Goal: Task Accomplishment & Management: Complete application form

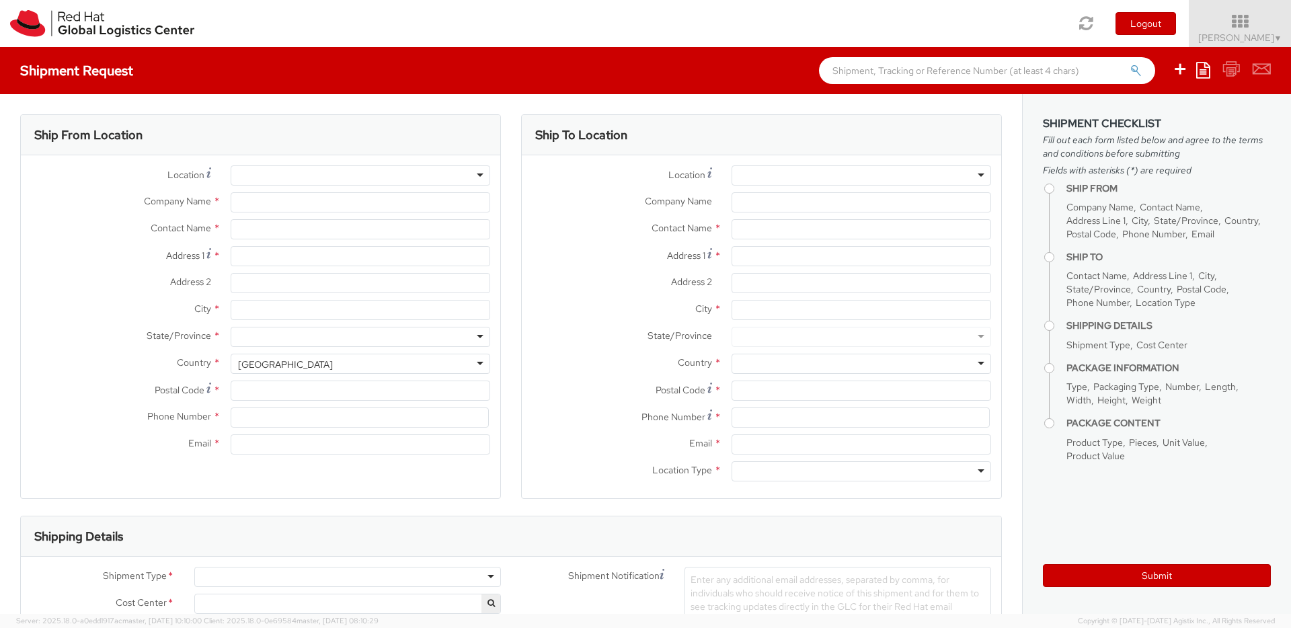
type input "Red Hat Czech s.r.o."
type input "Mackenzie Smit"
type input "Purkynova 647/111"
type input "BRNO"
type input "621 00"
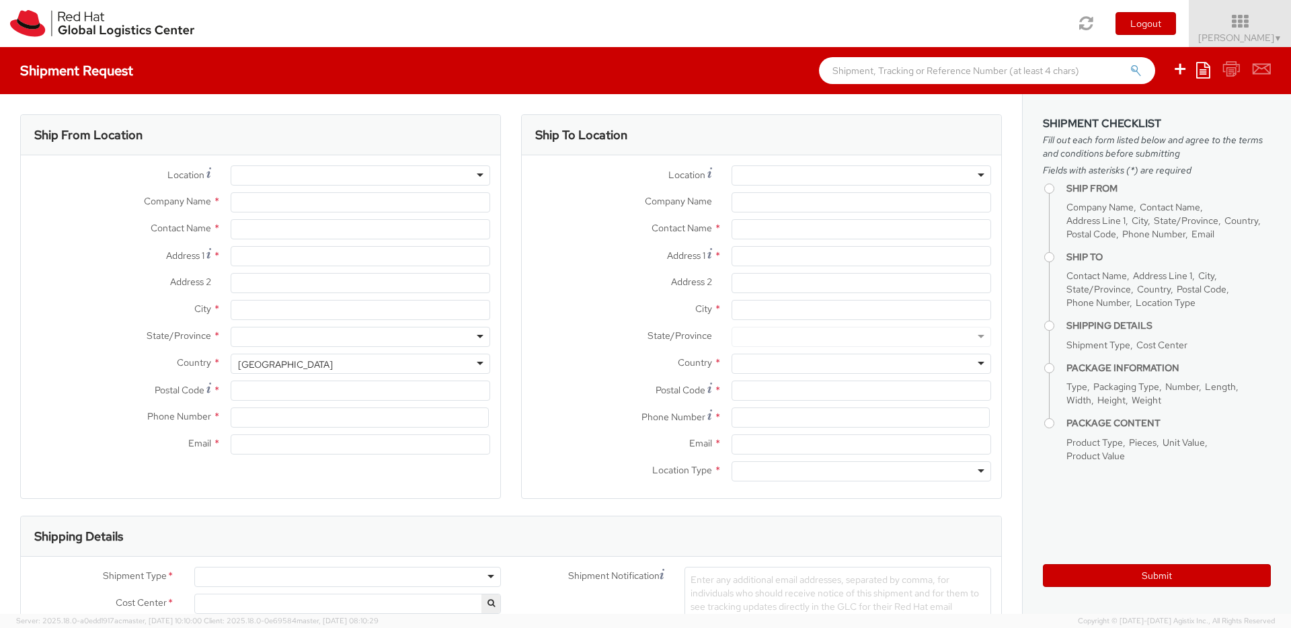
type input "420 532 294 555"
type input "macsmit@redhat.com"
select select "CM"
select select "KGS"
select select "850"
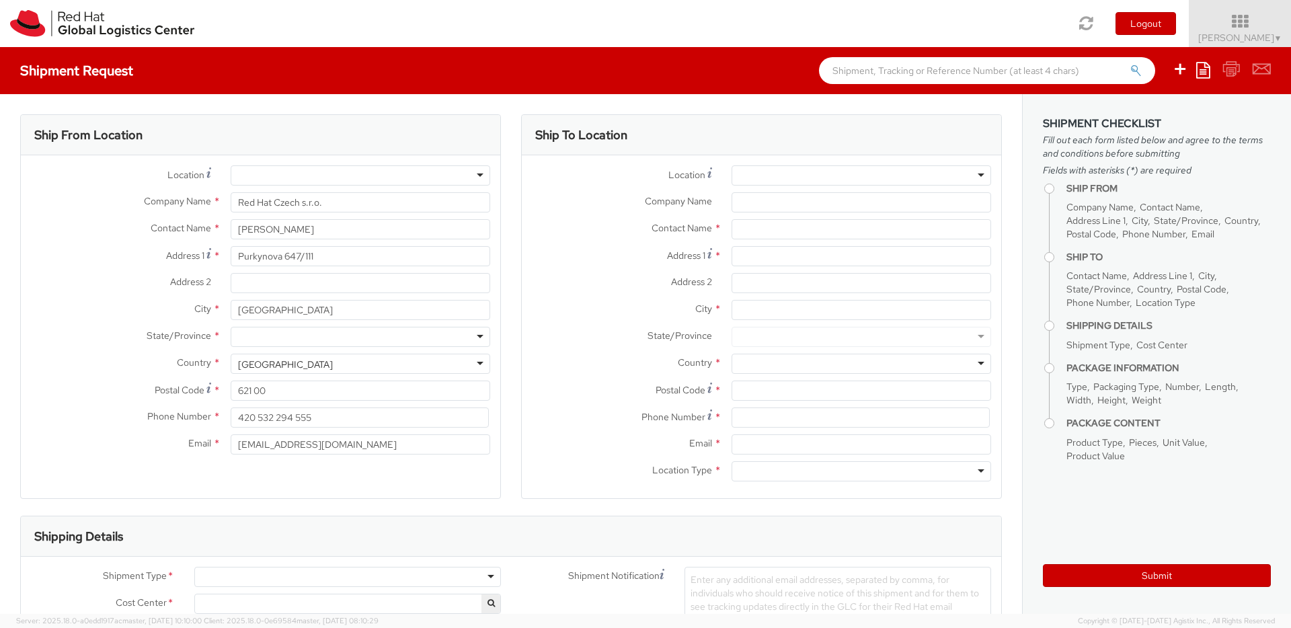
select select
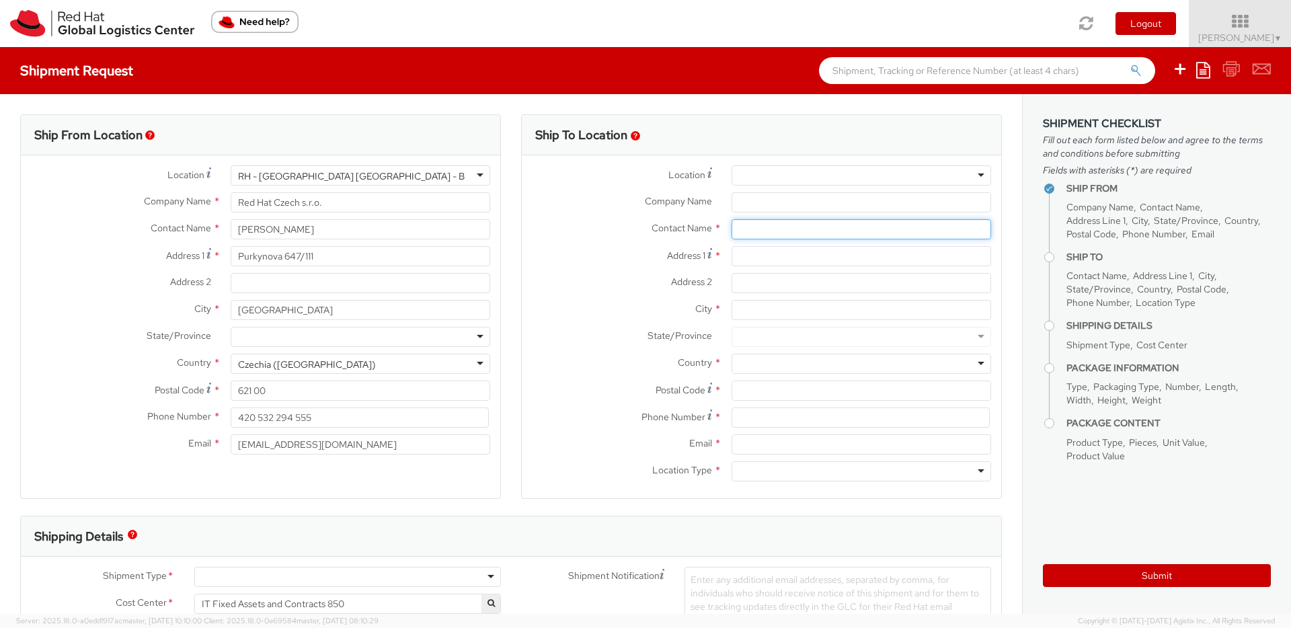
click at [774, 231] on input "text" at bounding box center [862, 229] width 260 height 20
paste input "Stanislav Jakuschevskij"
type input "Stanislav Jakuschevskij"
click at [627, 264] on div "Address 1 *" at bounding box center [761, 256] width 479 height 20
click at [742, 420] on input at bounding box center [861, 417] width 258 height 20
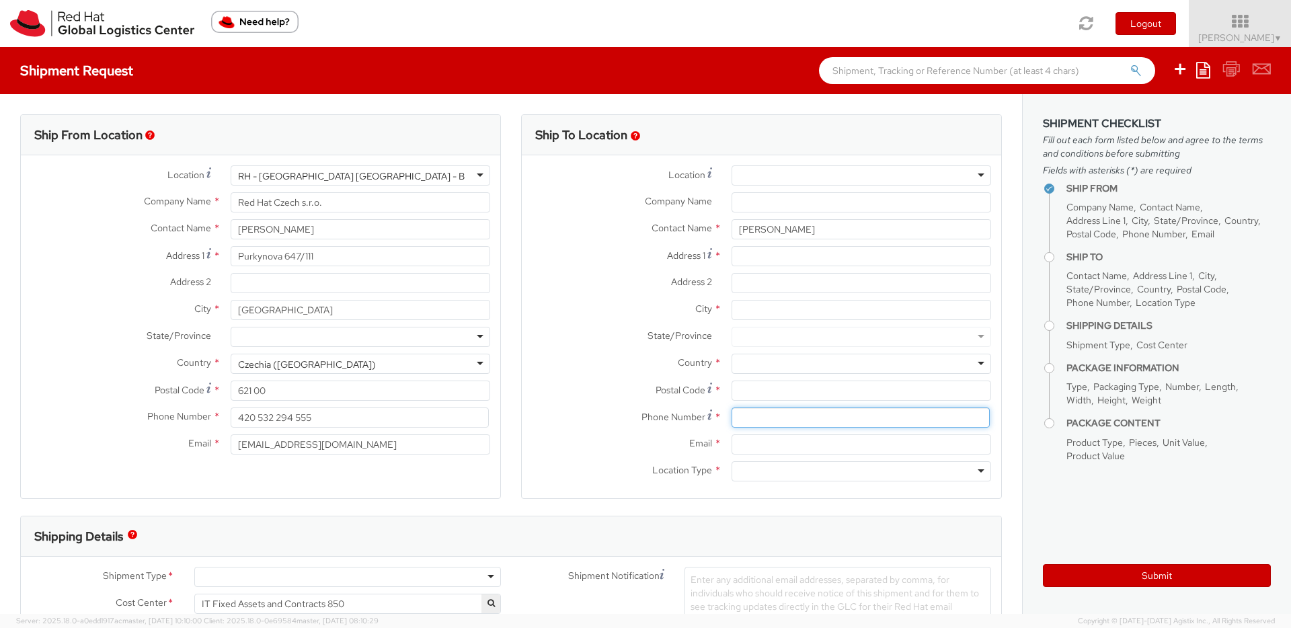
paste input "436506732523"
type input "436506732523"
click at [779, 478] on div at bounding box center [862, 471] width 260 height 20
click at [839, 448] on input "Email *" at bounding box center [862, 444] width 260 height 20
paste input "sjakusch@redhat.com"
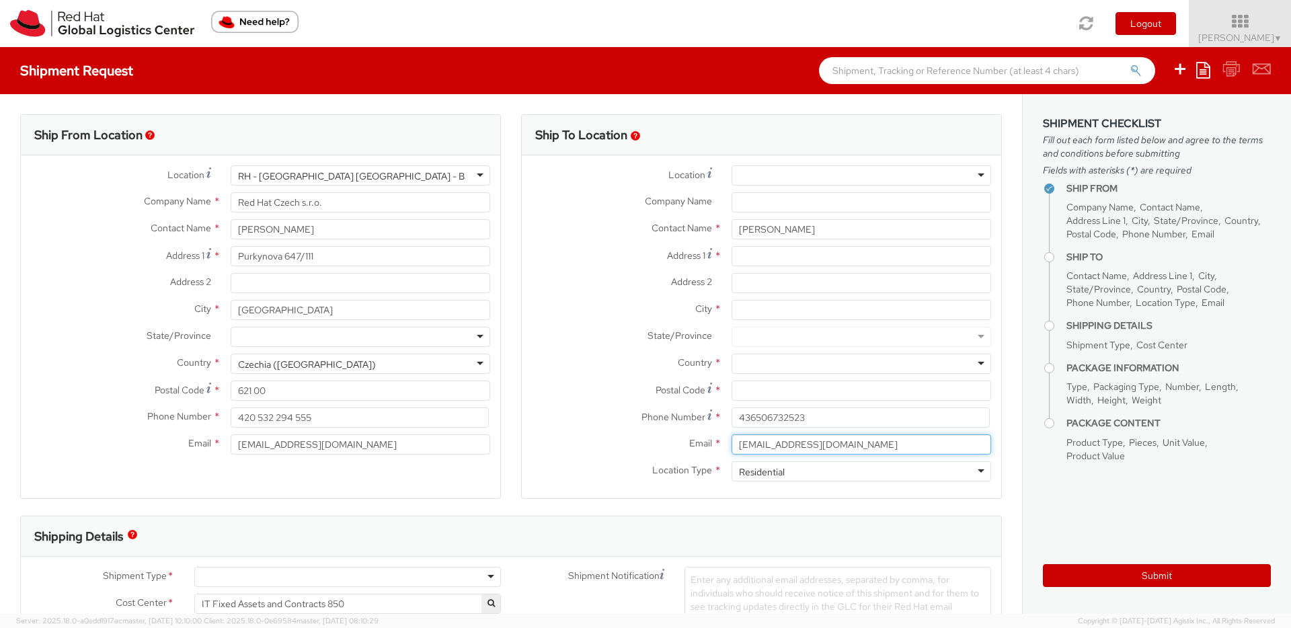
type input "sjakusch@redhat.com"
click at [727, 584] on span "Enter any additional email addresses, separated by comma, for individuals who s…" at bounding box center [834, 600] width 288 height 52
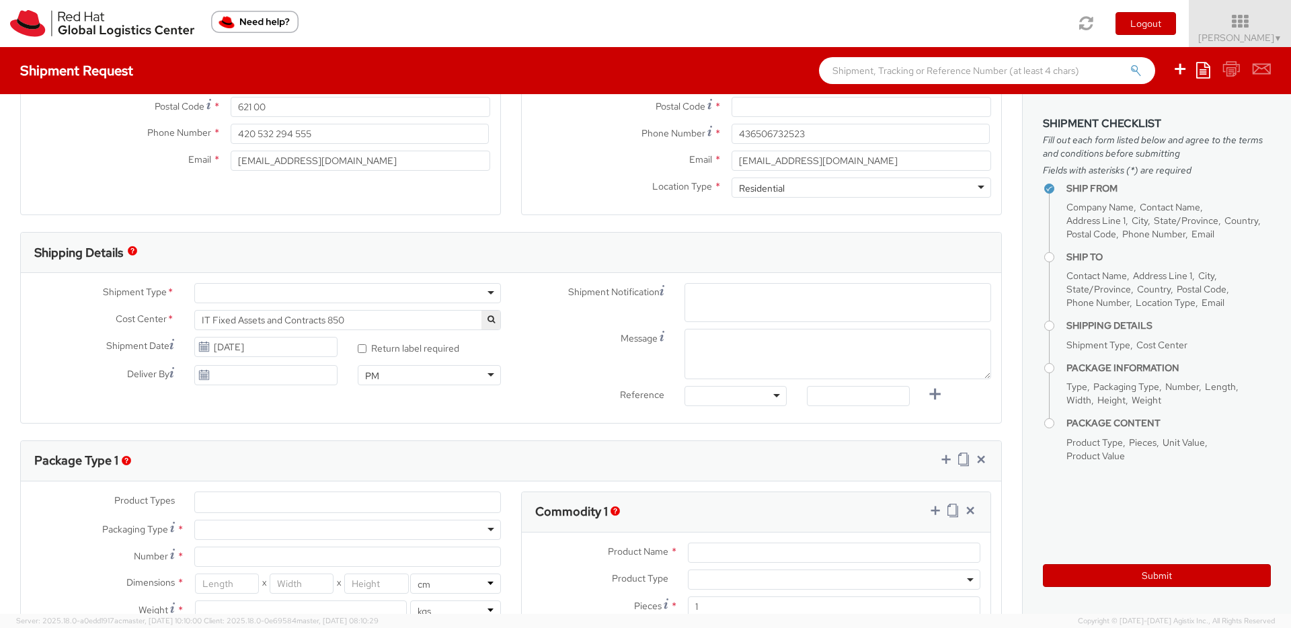
paste input "sjakusch@redhat.com"
type input "sjakusch@redhat.com"
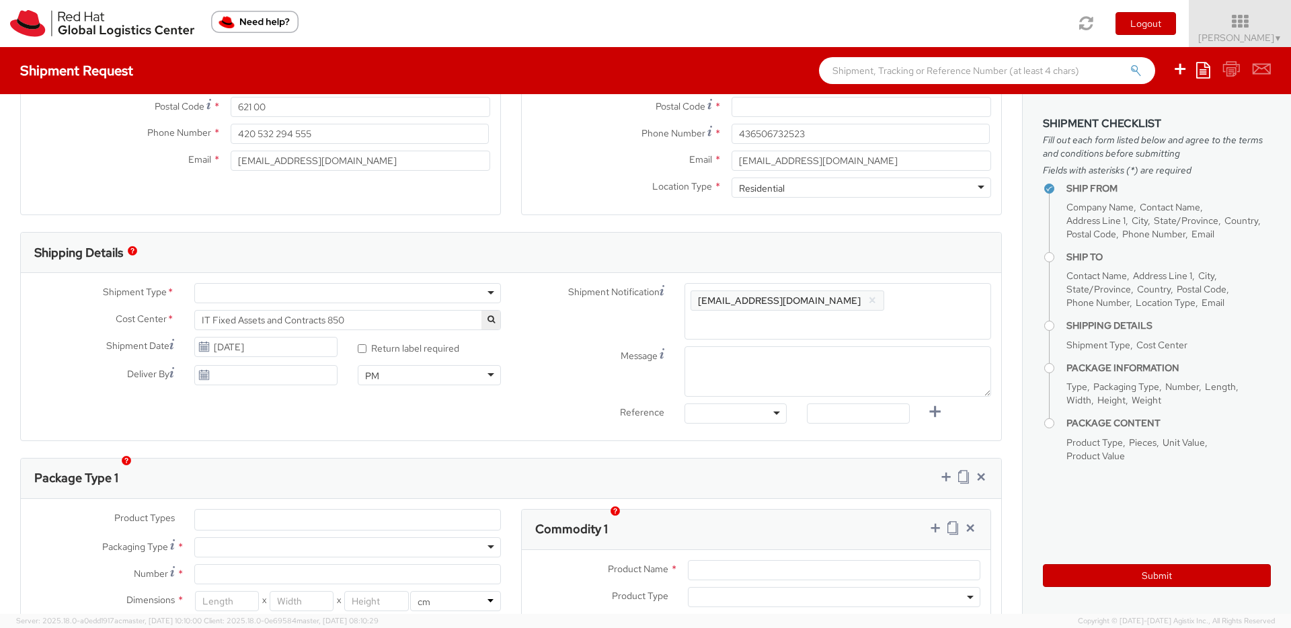
scroll to position [0, 0]
click at [264, 298] on div at bounding box center [347, 293] width 307 height 20
click at [727, 404] on div at bounding box center [735, 413] width 102 height 20
click at [851, 403] on input "text" at bounding box center [858, 413] width 102 height 20
paste input "RPCI0080576"
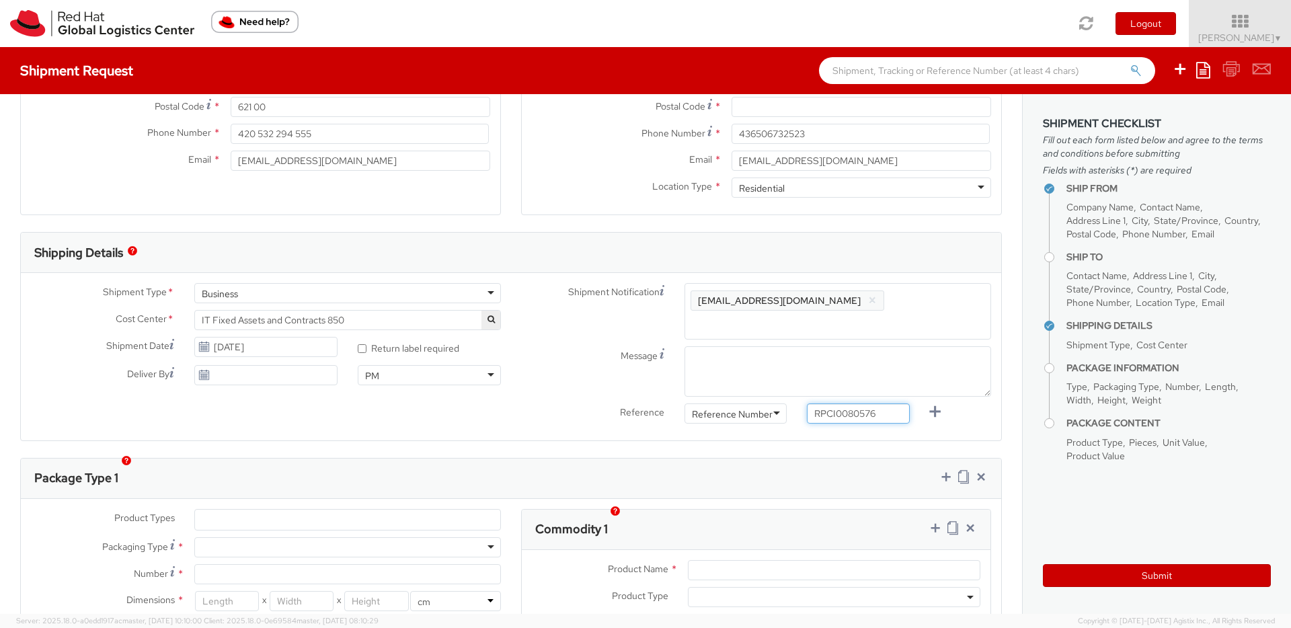
type input "RPCI0080576"
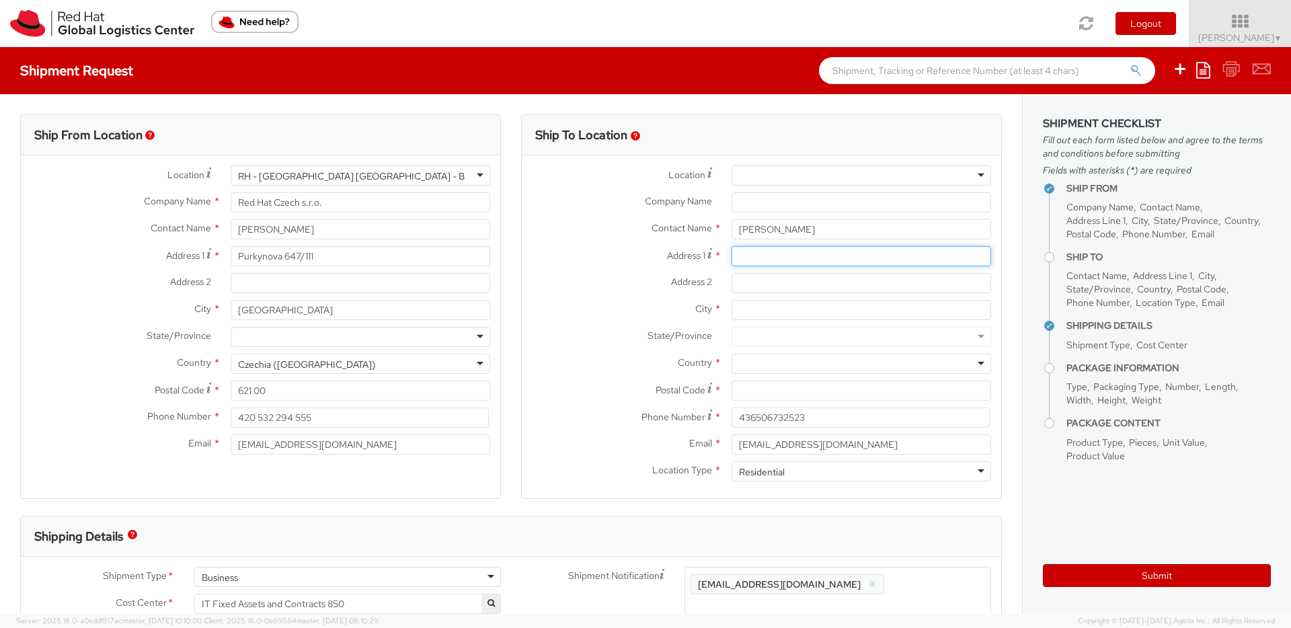
click at [774, 256] on input "Address 1 *" at bounding box center [862, 256] width 260 height 20
paste input "Mitterbachstraße 41"
type input "Mitterbachstraße 41"
click at [766, 309] on input "City *" at bounding box center [862, 310] width 260 height 20
paste input "Gasen"
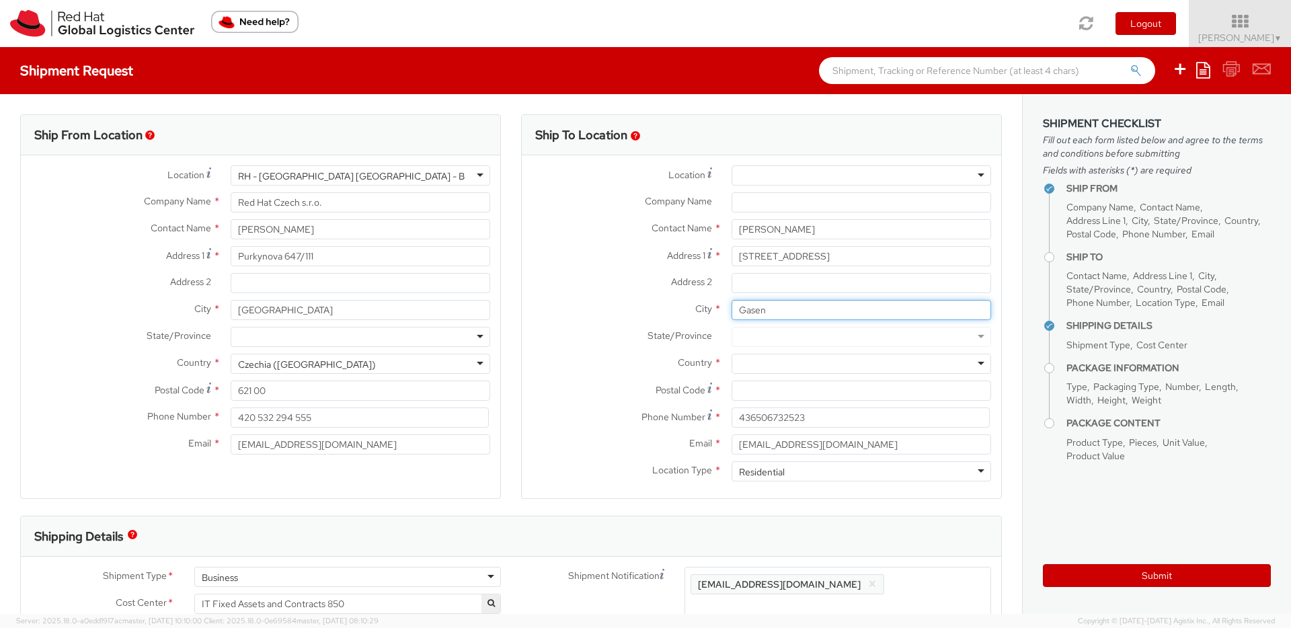
type input "Gasen"
click at [751, 393] on input "Postal Code *" at bounding box center [862, 391] width 260 height 20
paste input "8616"
type input "8616"
click at [760, 360] on div at bounding box center [862, 364] width 260 height 20
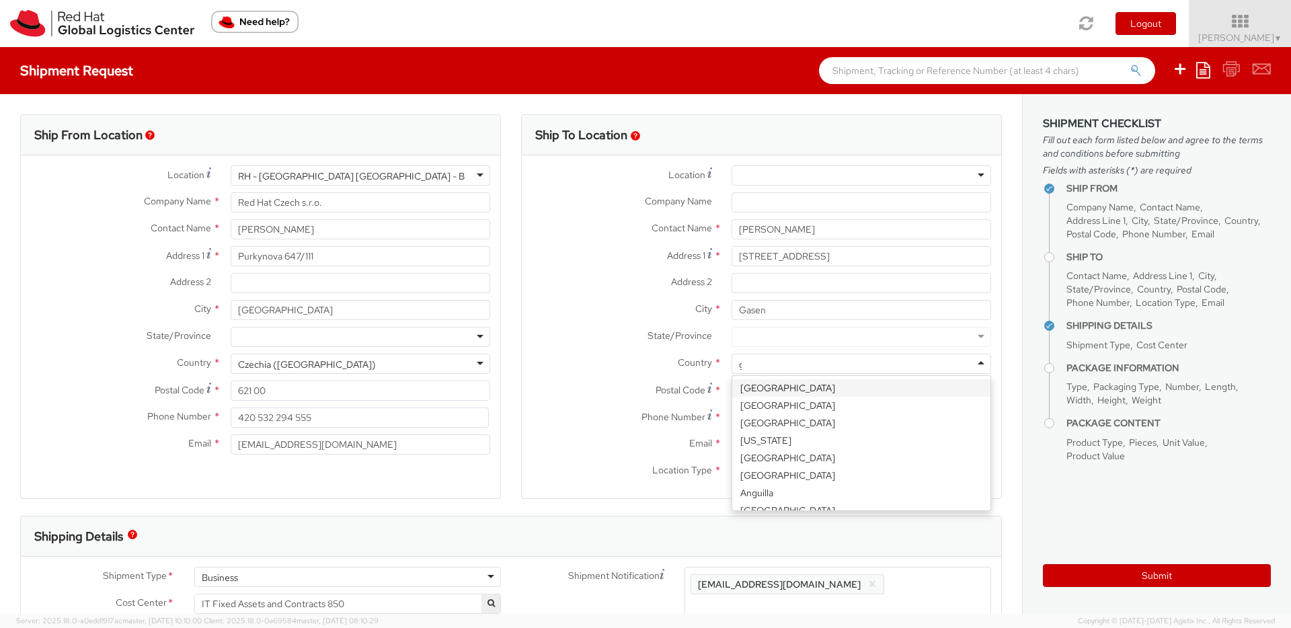
scroll to position [592, 0]
type input "ger"
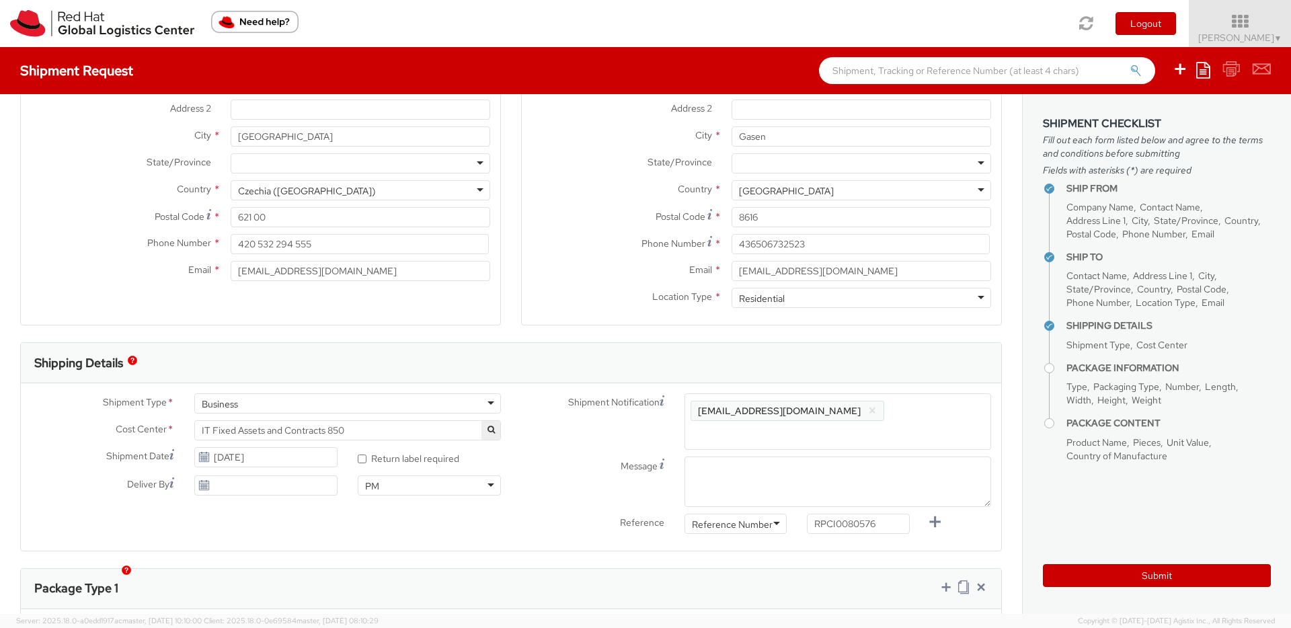
scroll to position [175, 0]
click at [882, 408] on span "Enter any additional email addresses, separated by comma, for individuals who s…" at bounding box center [837, 427] width 294 height 54
paste input "macsmit@redhat.com"
type input "macsmit@redhat.com"
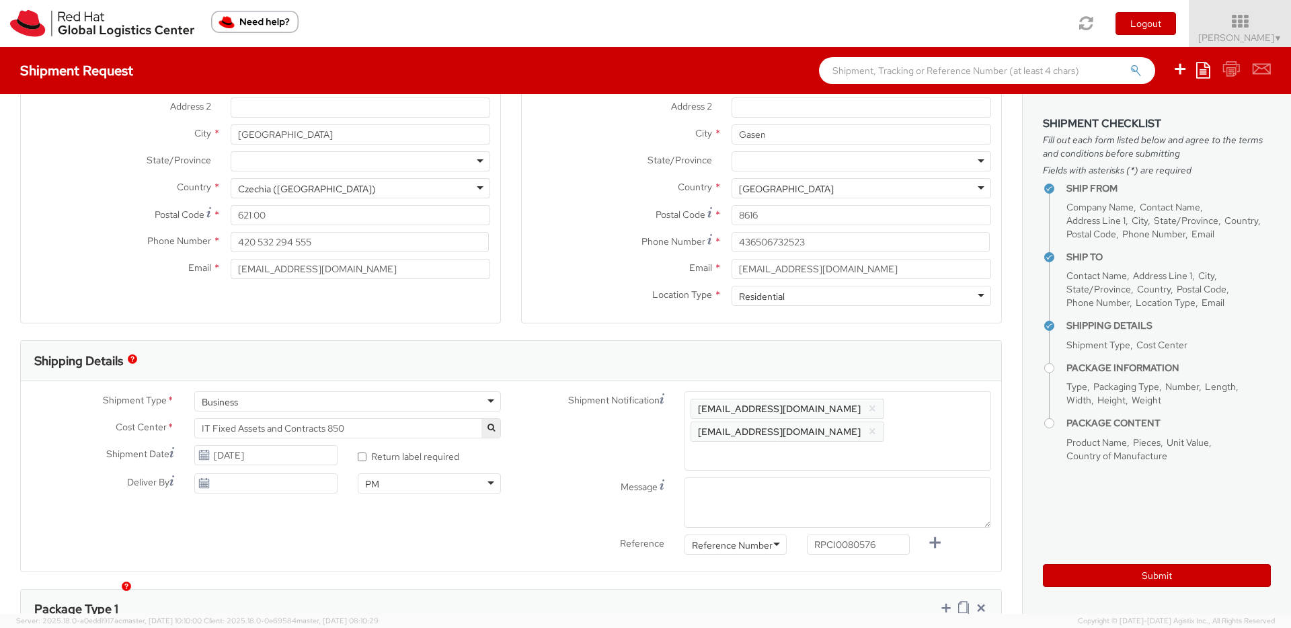
paste input "glevert@redhat.com"
type input "glevert@redhat.com"
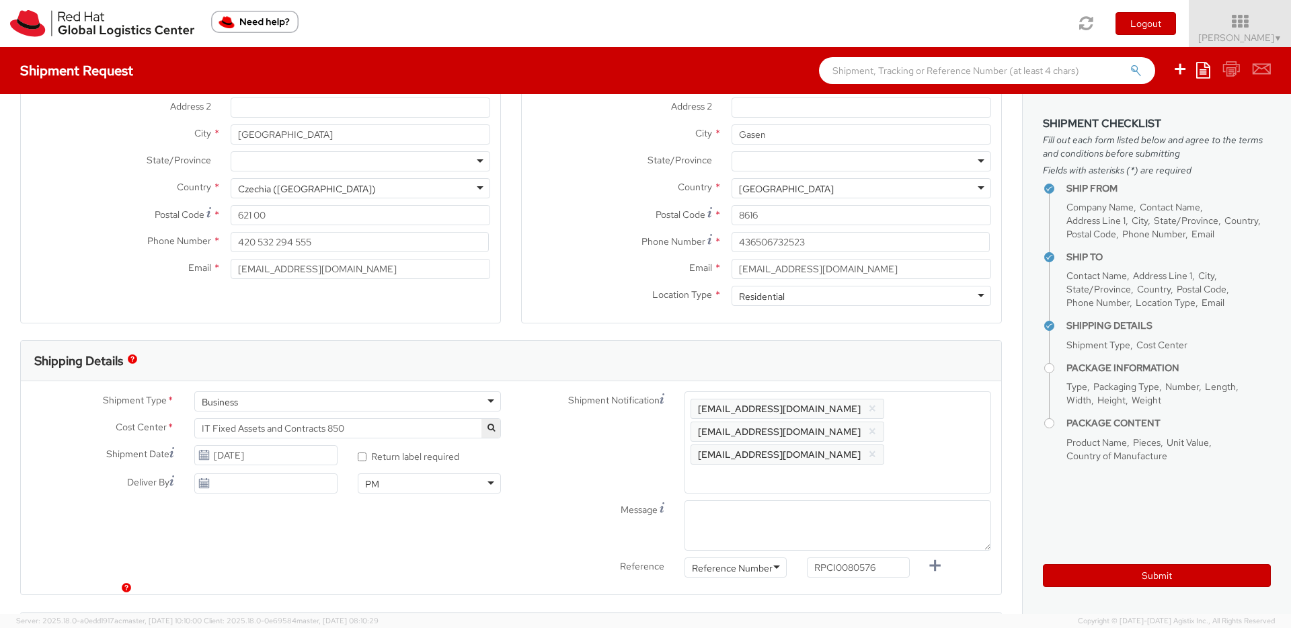
paste input "dgalovic@redhat.com"
type input "dgalovic@redhat.com"
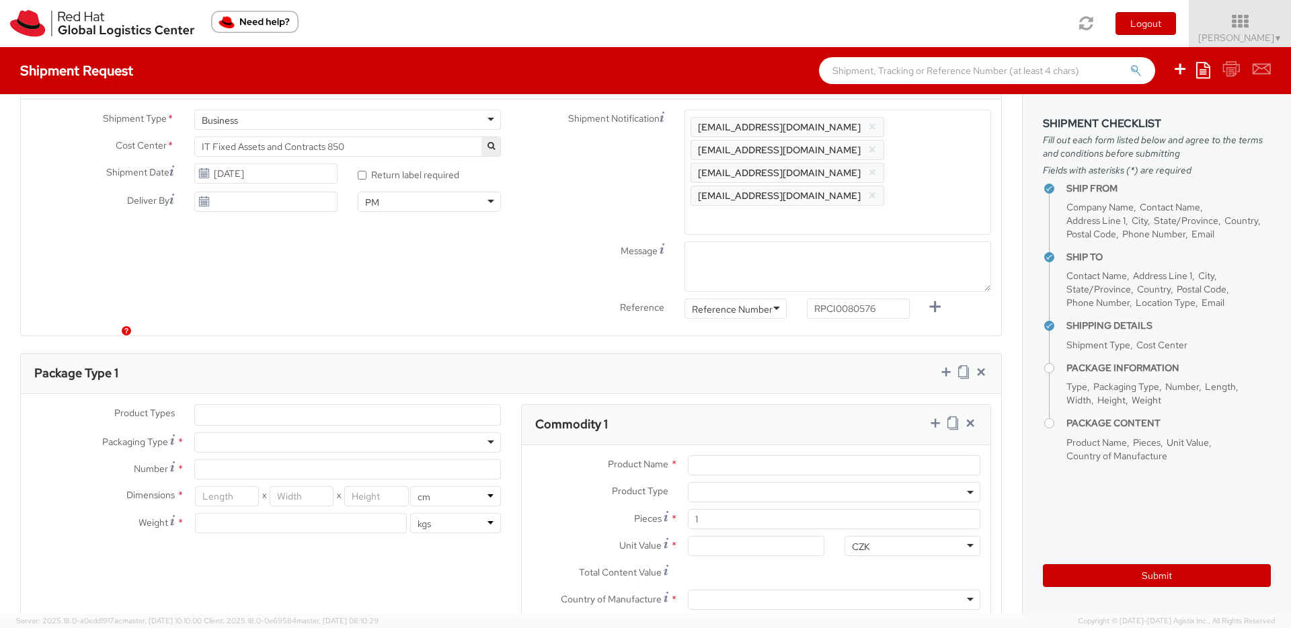
scroll to position [461, 0]
click at [308, 401] on ul at bounding box center [347, 411] width 305 height 20
click at [307, 401] on ul at bounding box center [347, 411] width 305 height 20
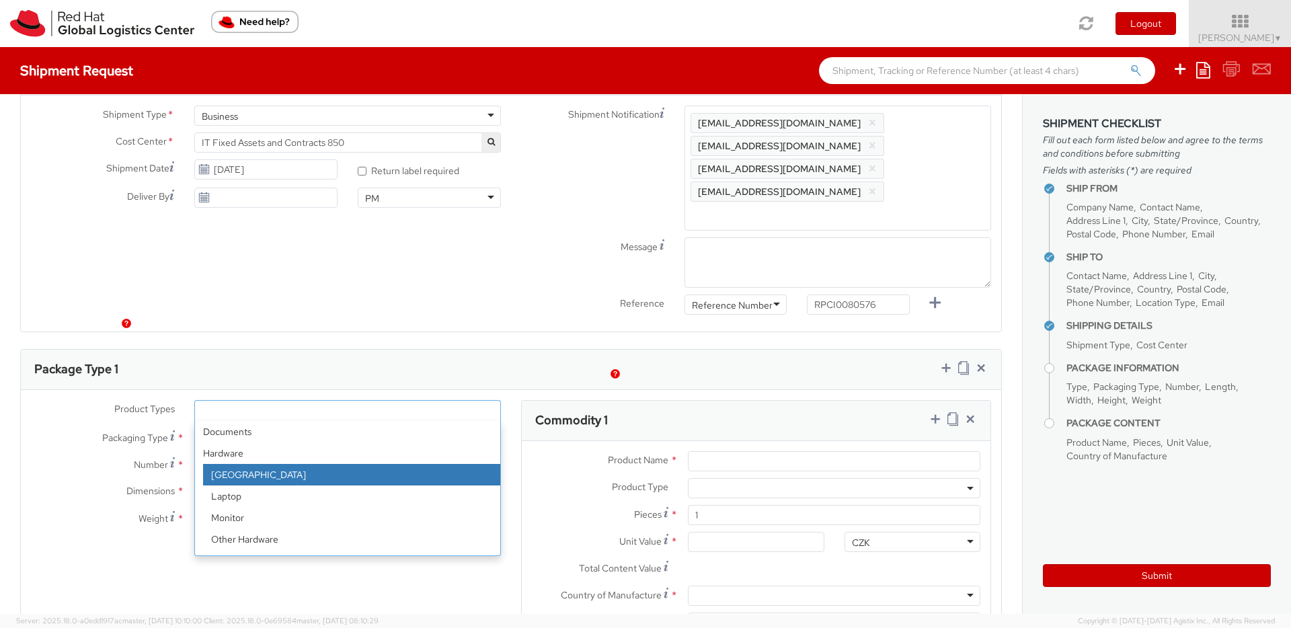
select select "DOC_STATION"
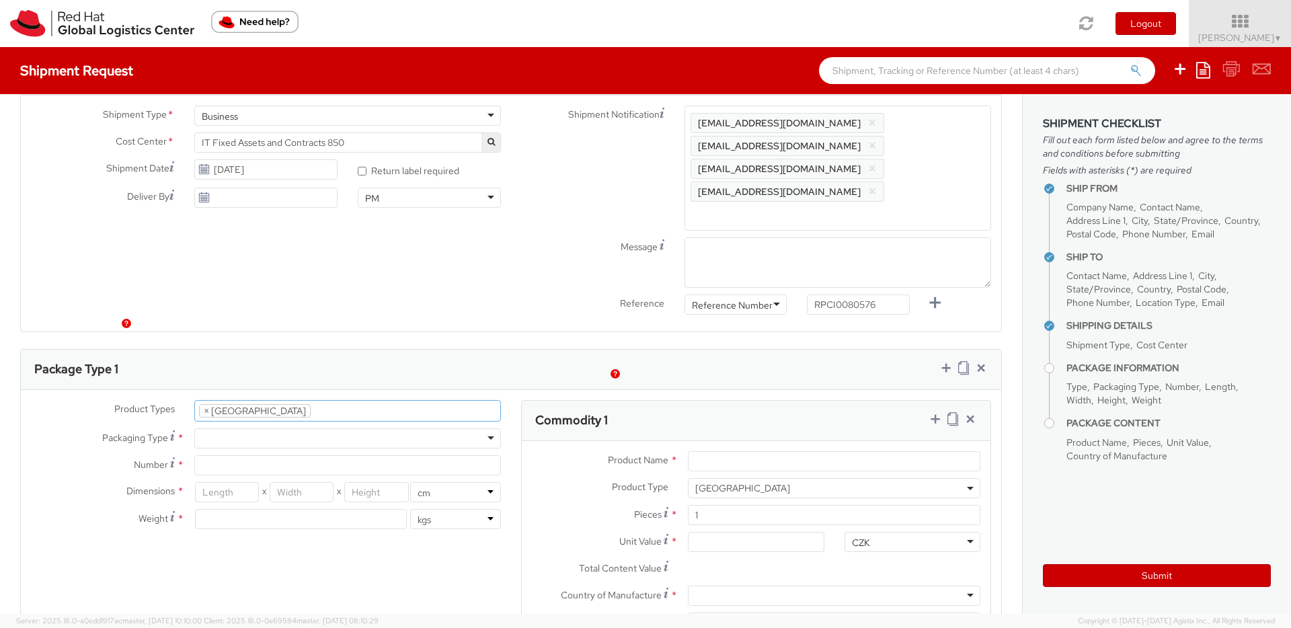
select select "DOC_STATION"
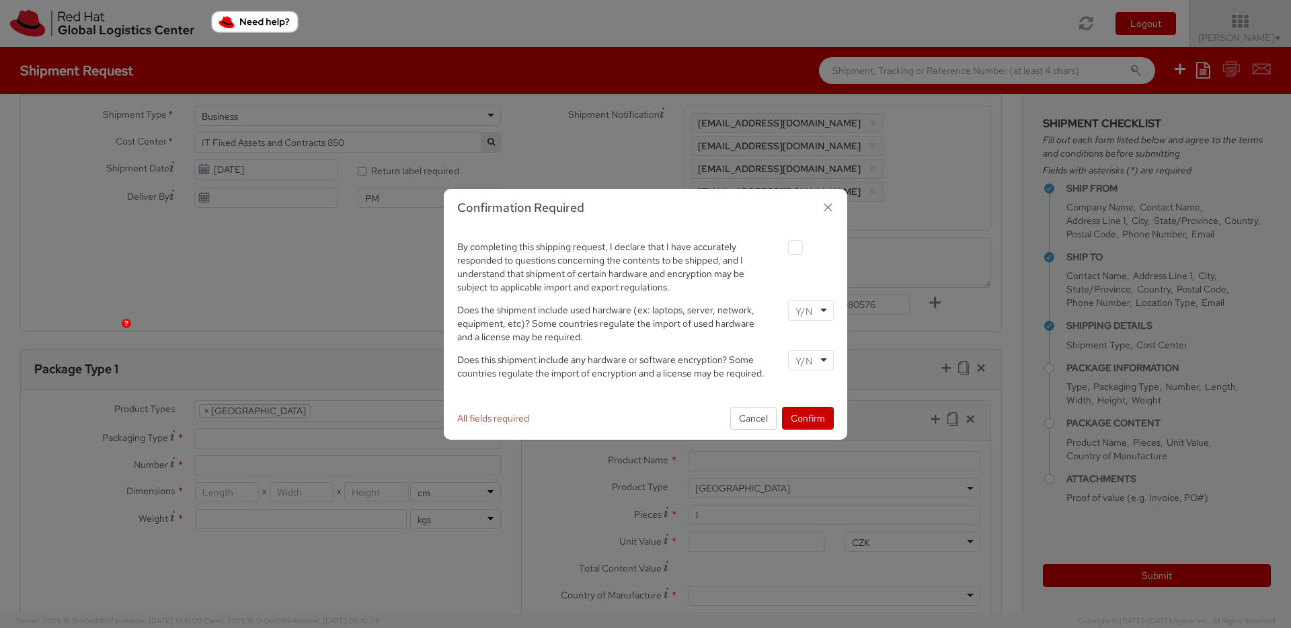
click at [789, 247] on label at bounding box center [795, 247] width 15 height 15
click at [784, 247] on input "checkbox" at bounding box center [779, 247] width 9 height 9
checkbox input "true"
click at [807, 305] on input "select-one" at bounding box center [804, 311] width 19 height 13
drag, startPoint x: 810, startPoint y: 338, endPoint x: 817, endPoint y: 365, distance: 27.7
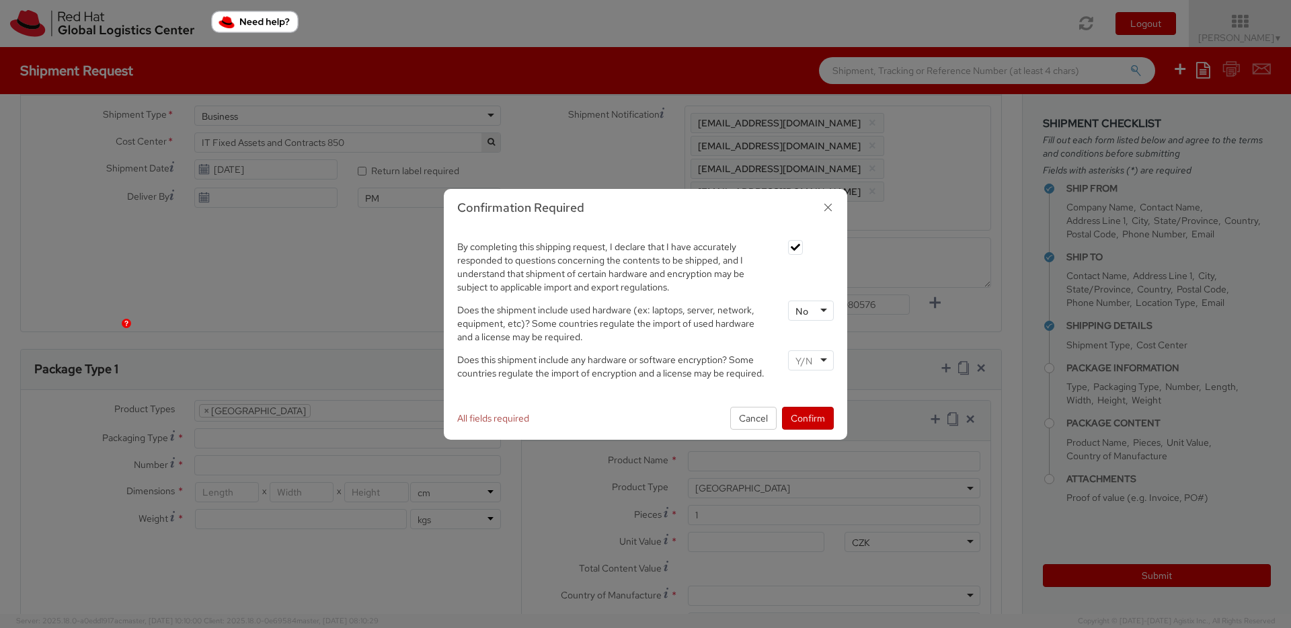
click at [817, 365] on div at bounding box center [811, 360] width 46 height 20
drag, startPoint x: 807, startPoint y: 405, endPoint x: 805, endPoint y: 414, distance: 8.8
click at [805, 416] on button "Confirm" at bounding box center [808, 418] width 52 height 23
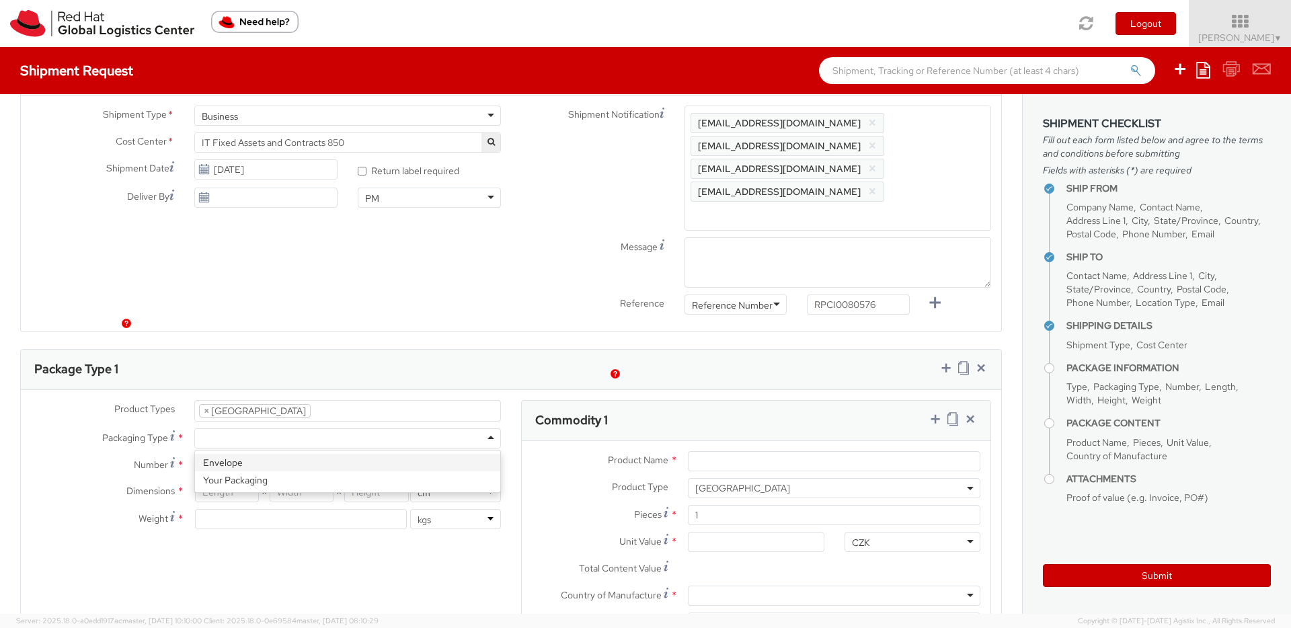
click at [292, 428] on div at bounding box center [347, 438] width 307 height 20
click at [245, 455] on input "Number *" at bounding box center [347, 465] width 307 height 20
type input "1"
click at [236, 482] on input "number" at bounding box center [227, 492] width 64 height 20
type input "20"
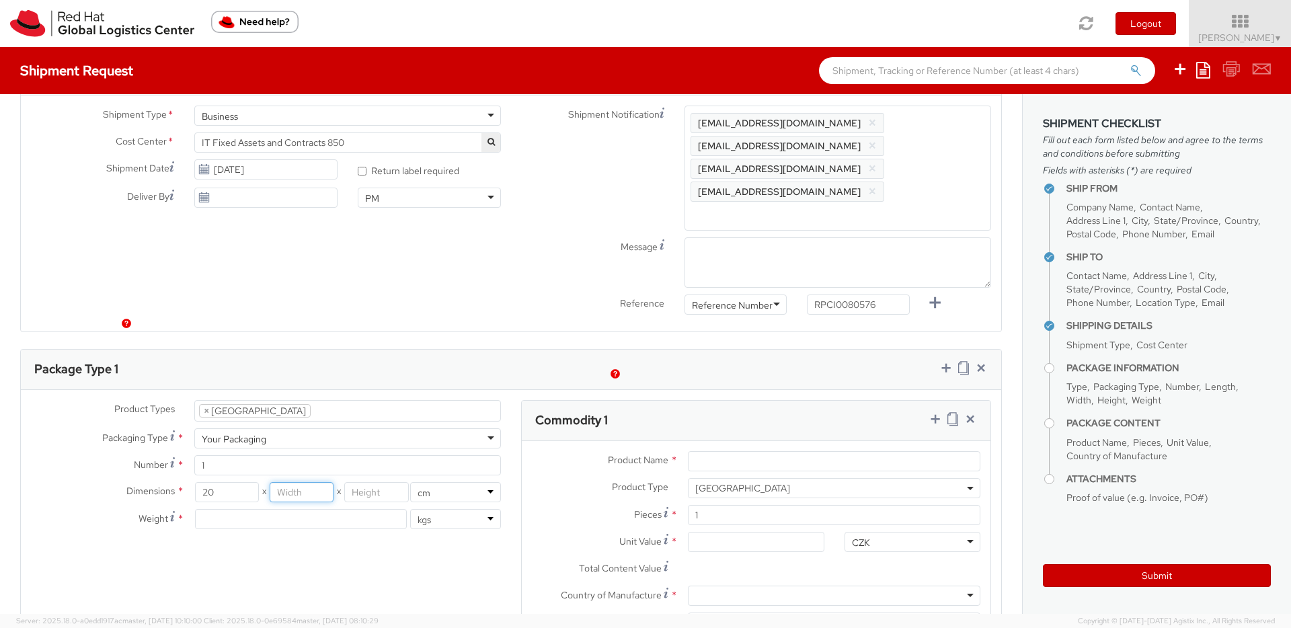
click at [290, 482] on input "number" at bounding box center [302, 492] width 64 height 20
type input "15"
click at [380, 482] on input "number" at bounding box center [376, 492] width 64 height 20
type input "10"
click at [340, 509] on input "number" at bounding box center [301, 519] width 212 height 20
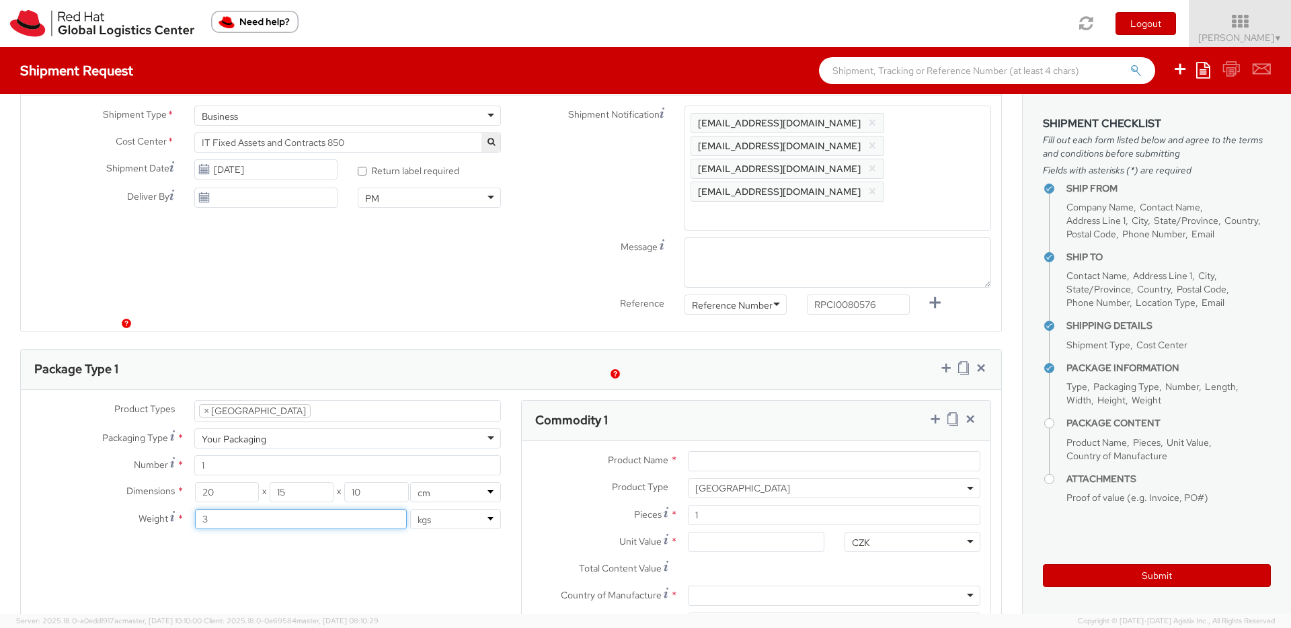
type input "3"
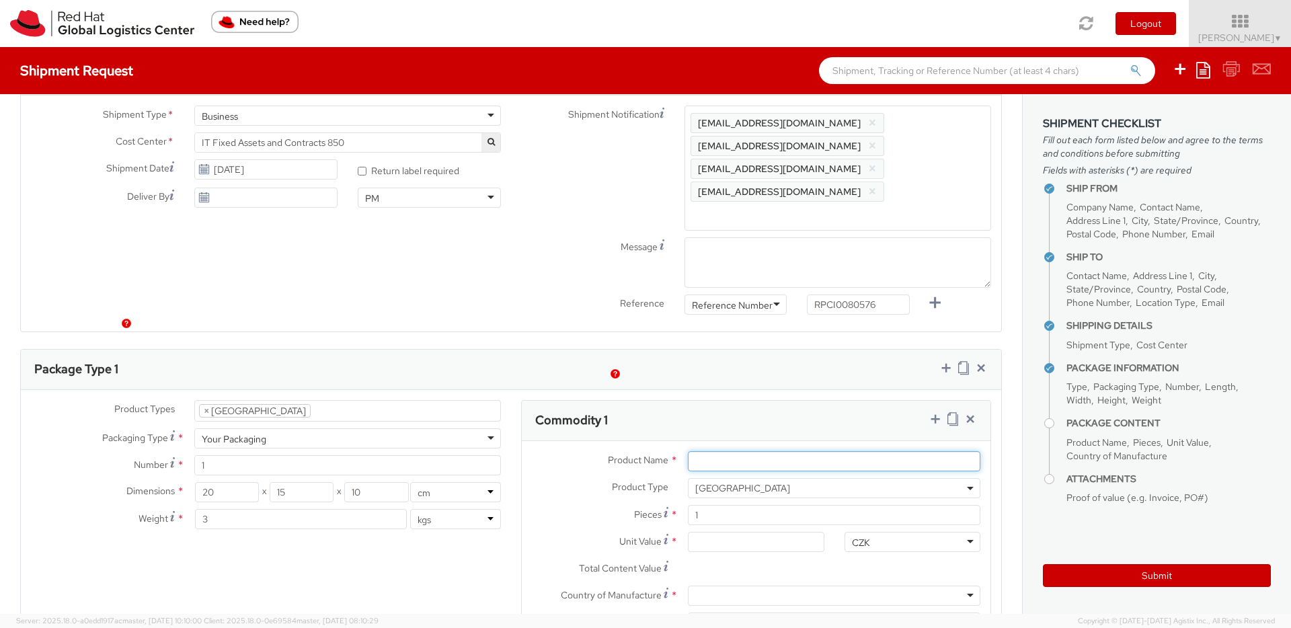
click at [707, 451] on input "Product Name *" at bounding box center [834, 461] width 292 height 20
paste input "Thunderbolt 4 WST Dock"
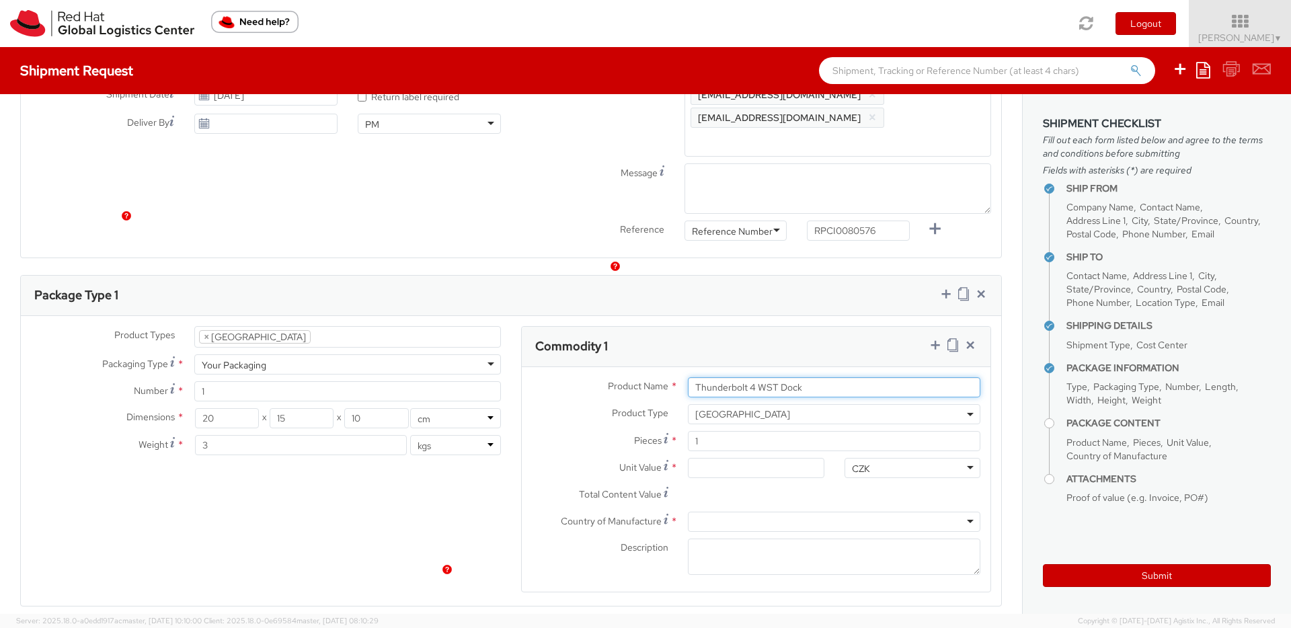
scroll to position [569, 0]
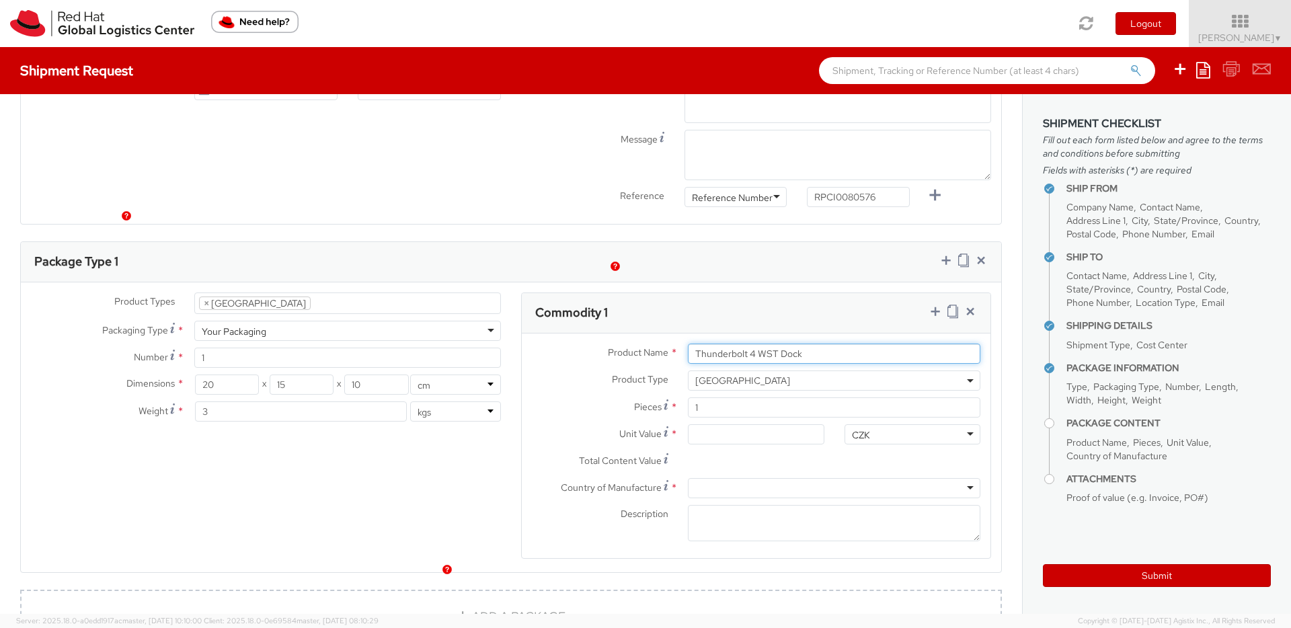
type input "Thunderbolt 4 WST Dock"
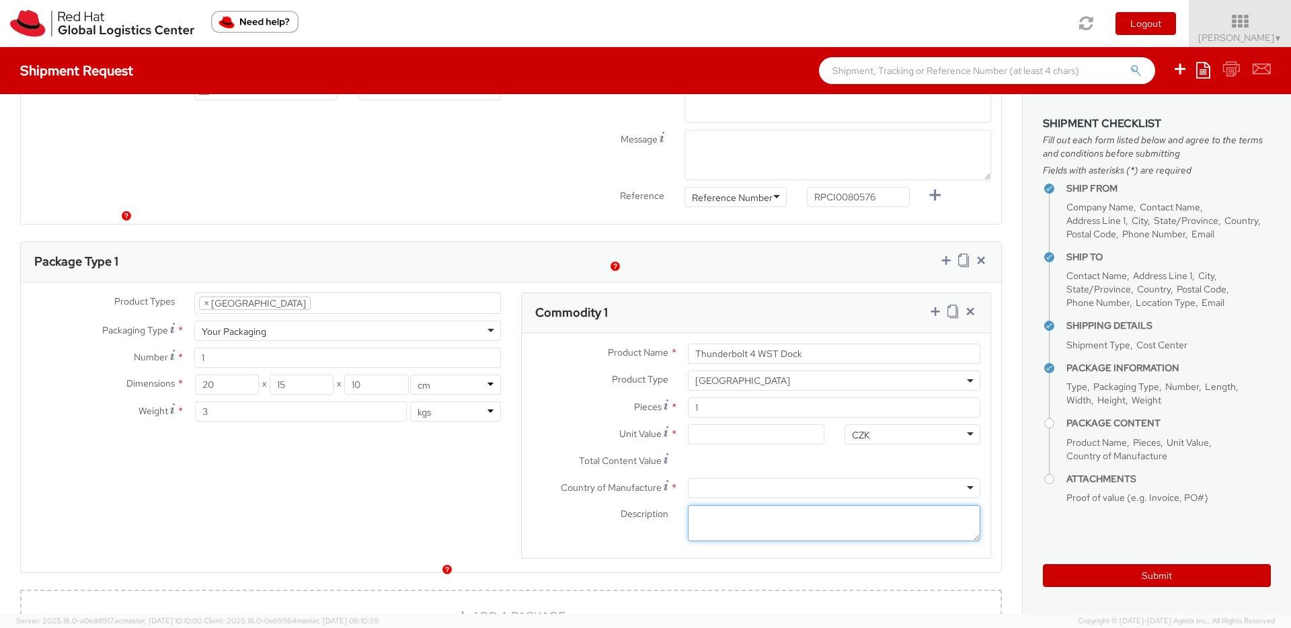
click at [721, 505] on textarea "Description *" at bounding box center [834, 523] width 292 height 37
paste textarea "Thunderbolt 4 WST Dock"
type textarea "Thunderbolt 4 WST Dock"
click at [714, 478] on div at bounding box center [834, 488] width 292 height 20
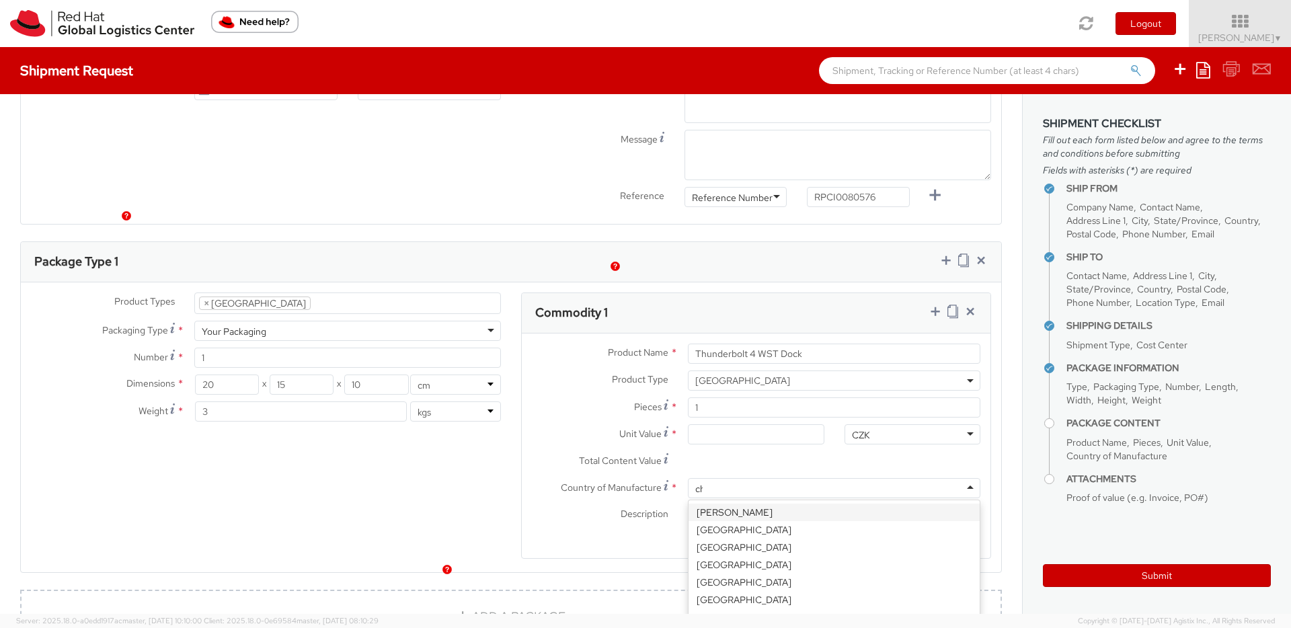
type input "chi"
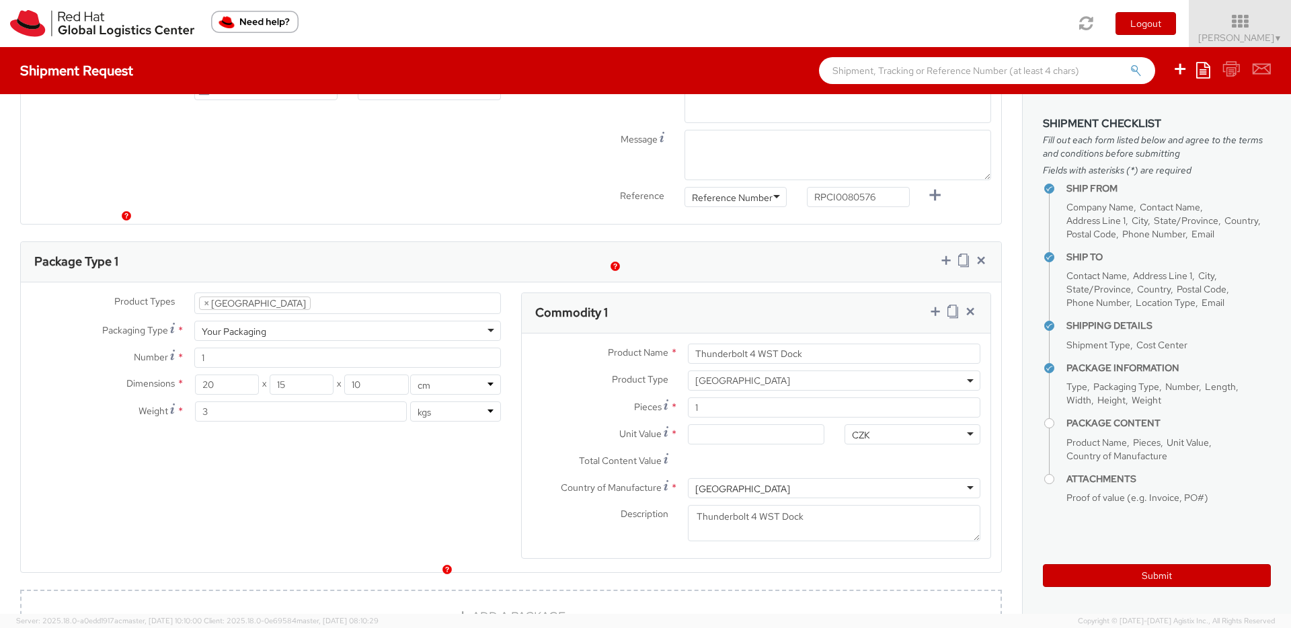
scroll to position [0, 0]
click at [695, 424] on input "Unit Value *" at bounding box center [756, 434] width 136 height 20
type input "2.00"
type input "20.00"
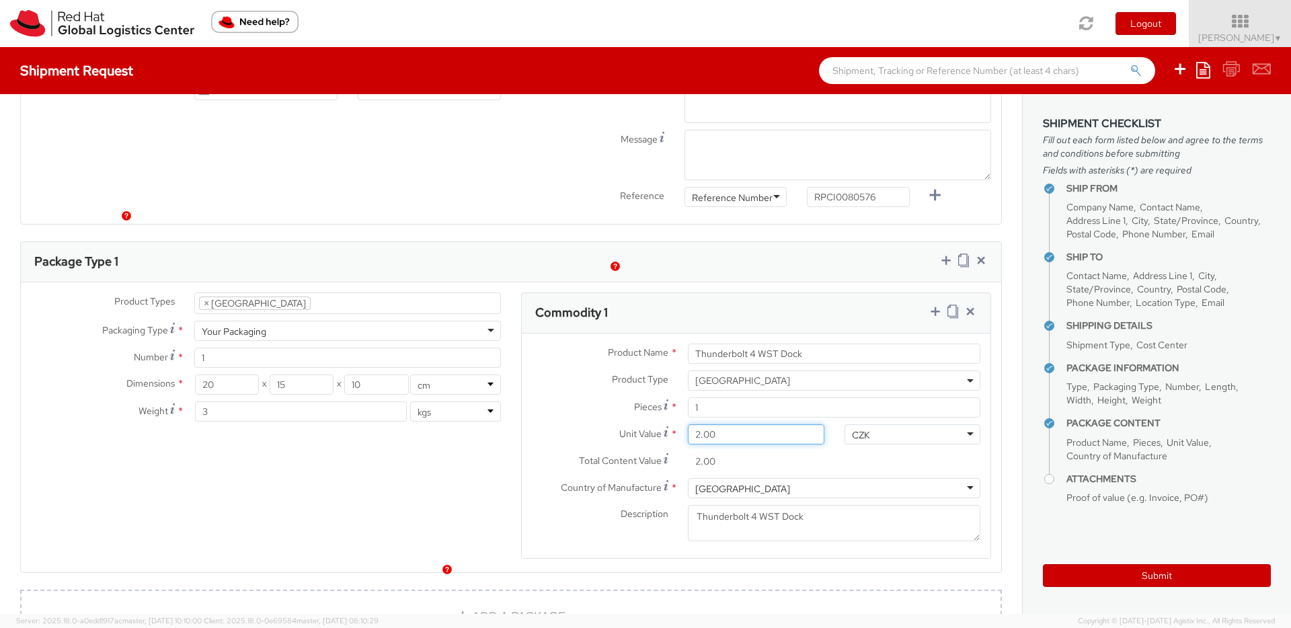
type input "20.00"
type input "200.00"
click at [861, 428] on div "CZK" at bounding box center [861, 434] width 18 height 13
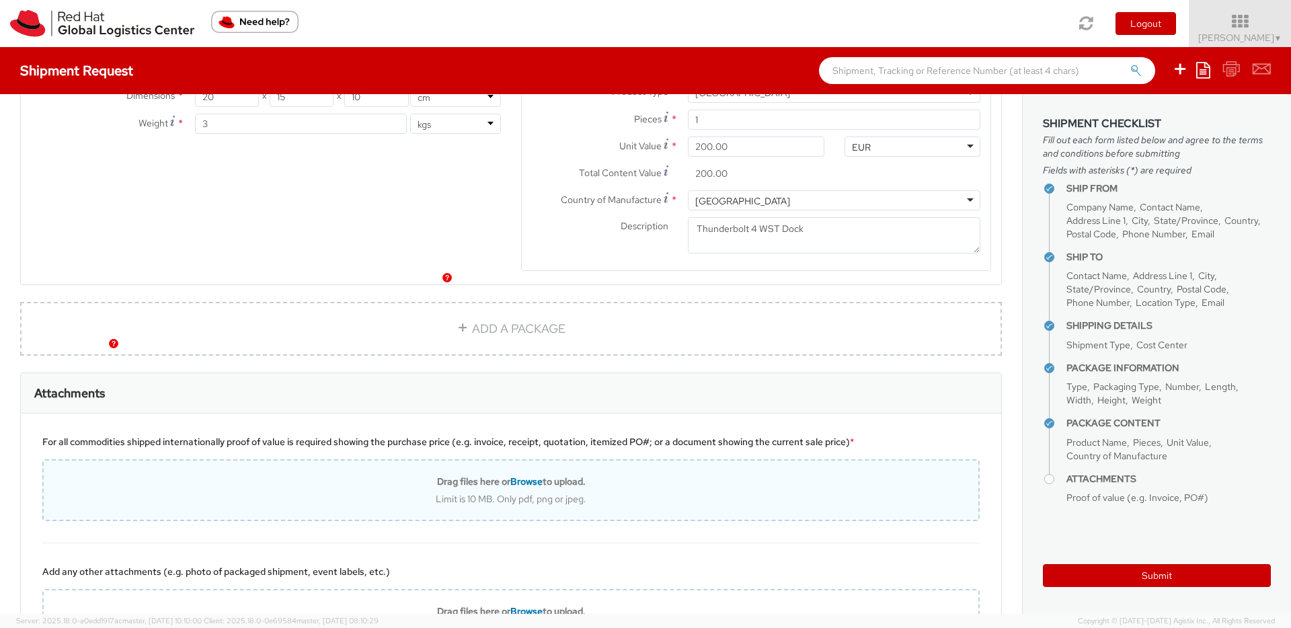
scroll to position [861, 0]
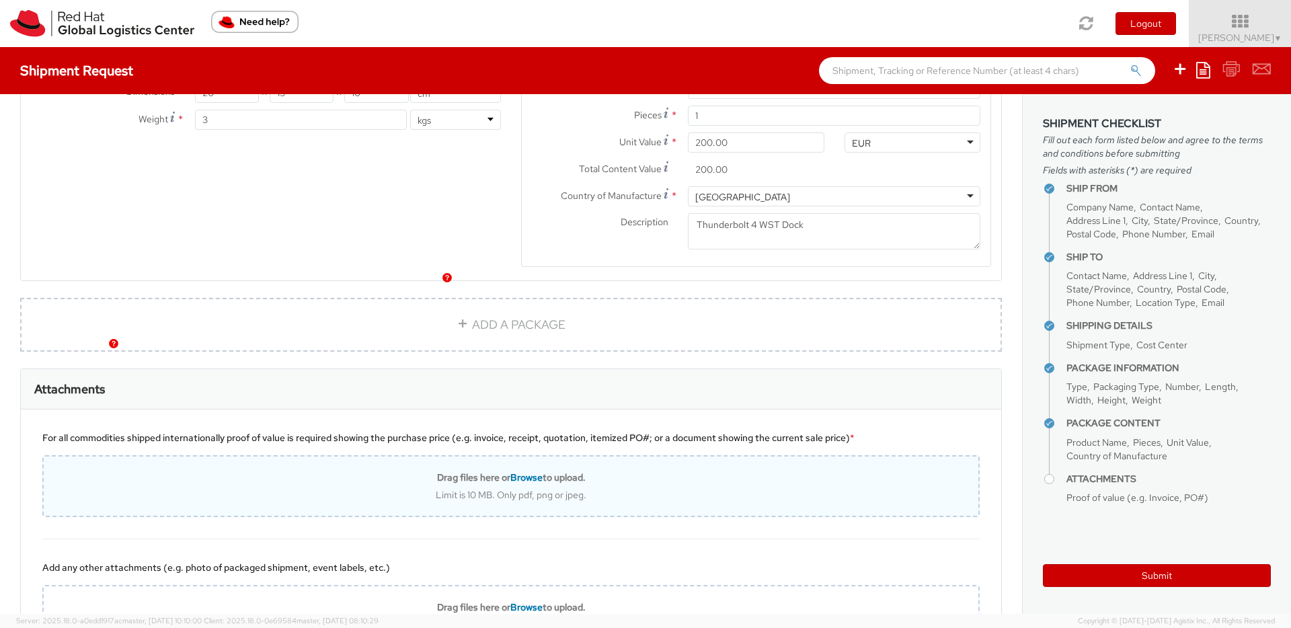
click at [617, 471] on div "Drag files here or Browse to upload. Limit is 10 MB. Only pdf, png or jpeg." at bounding box center [511, 486] width 935 height 30
type input "C:\fakepath\2025090492632154_392ADD6F.pdf"
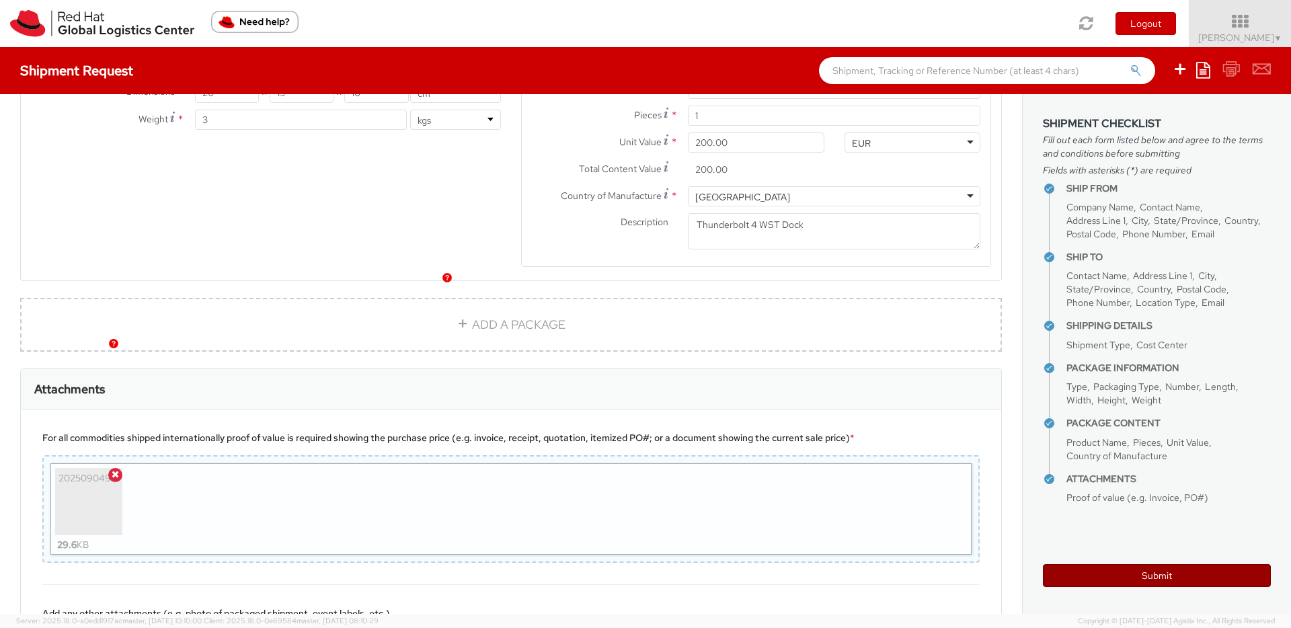
click at [1134, 573] on button "Submit" at bounding box center [1157, 575] width 228 height 23
type input "Stanislav Jakuschevskij"
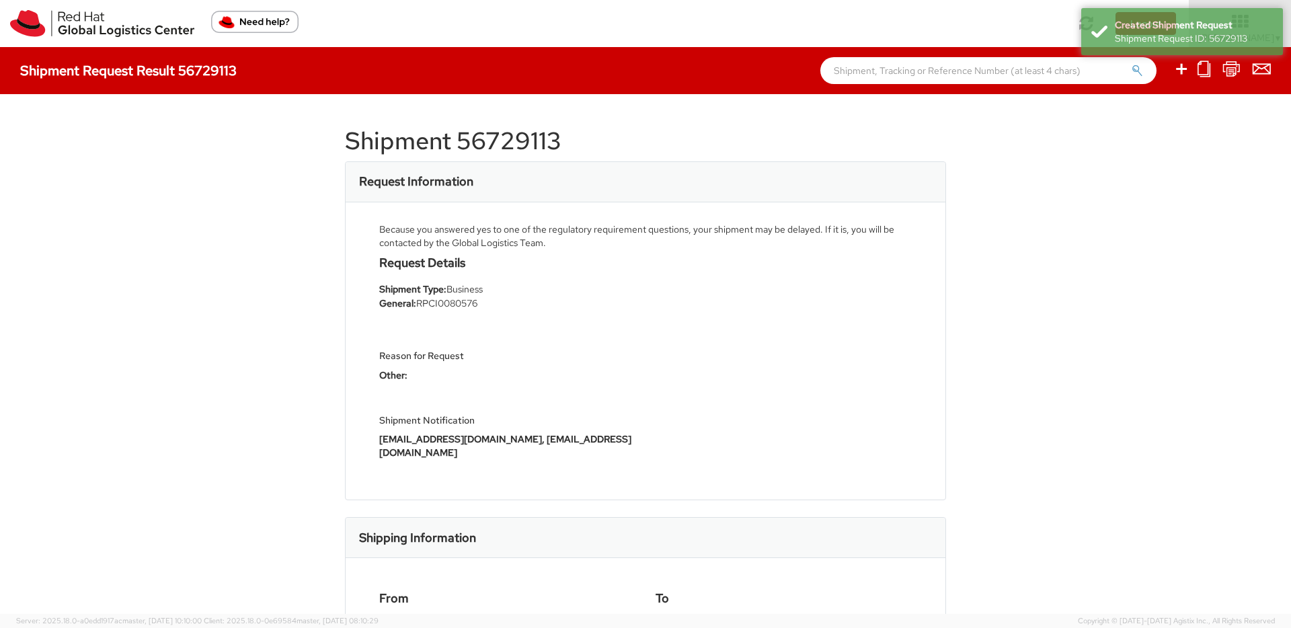
click at [524, 147] on h1 "Shipment 56729113" at bounding box center [645, 141] width 601 height 27
copy h1 "56729113"
